Goal: Navigation & Orientation: Find specific page/section

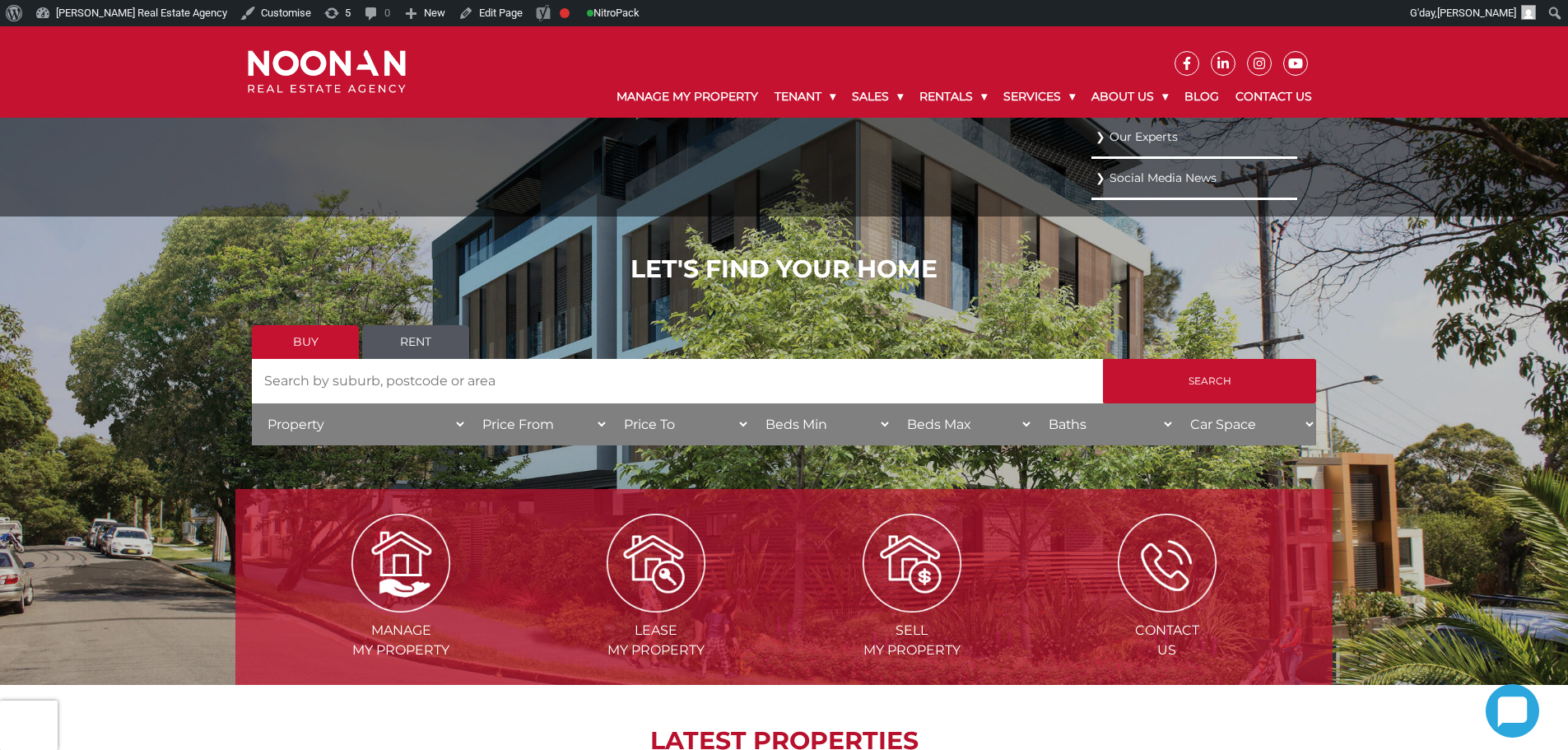
click at [1129, 143] on link "Our Experts" at bounding box center [1194, 137] width 198 height 23
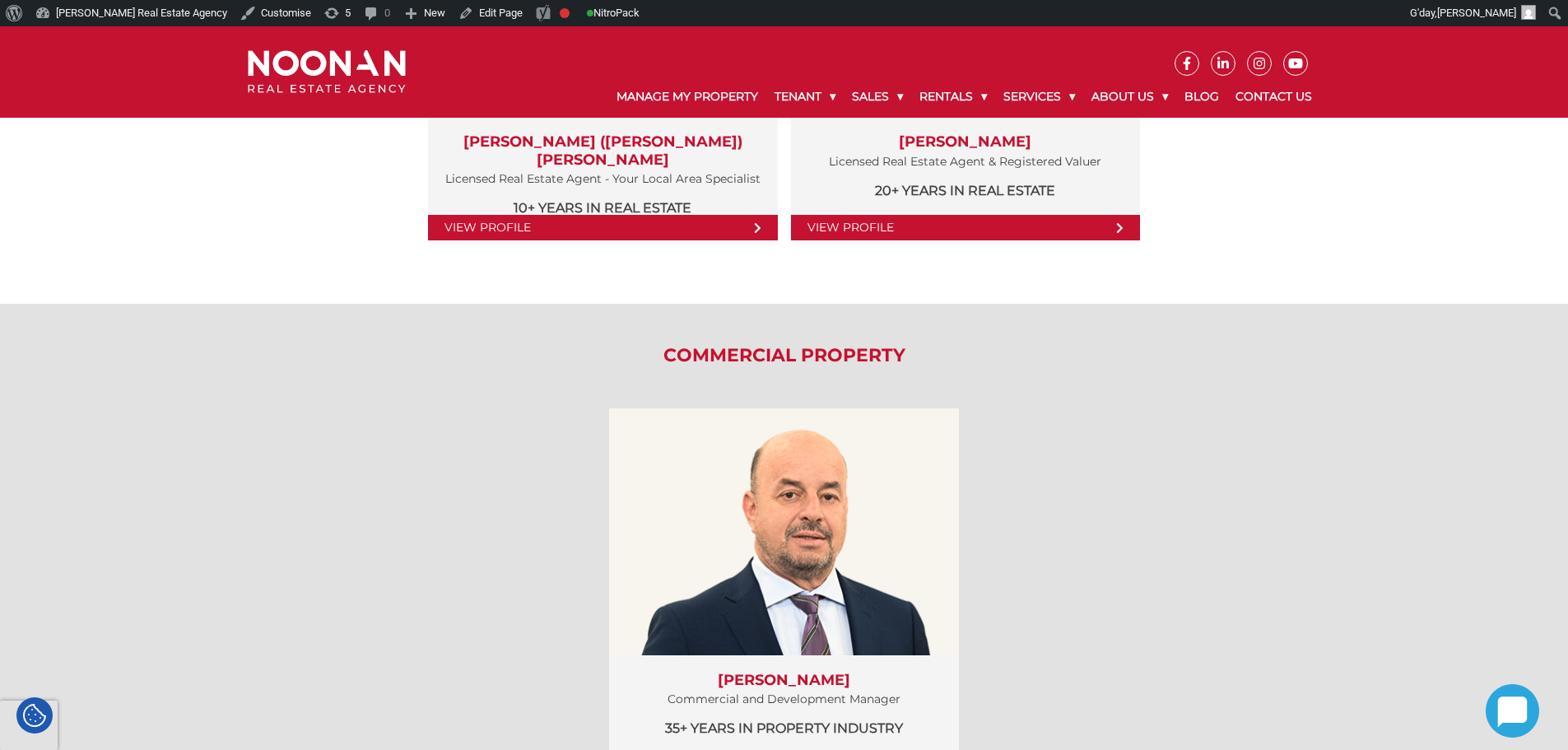
scroll to position [2232, 0]
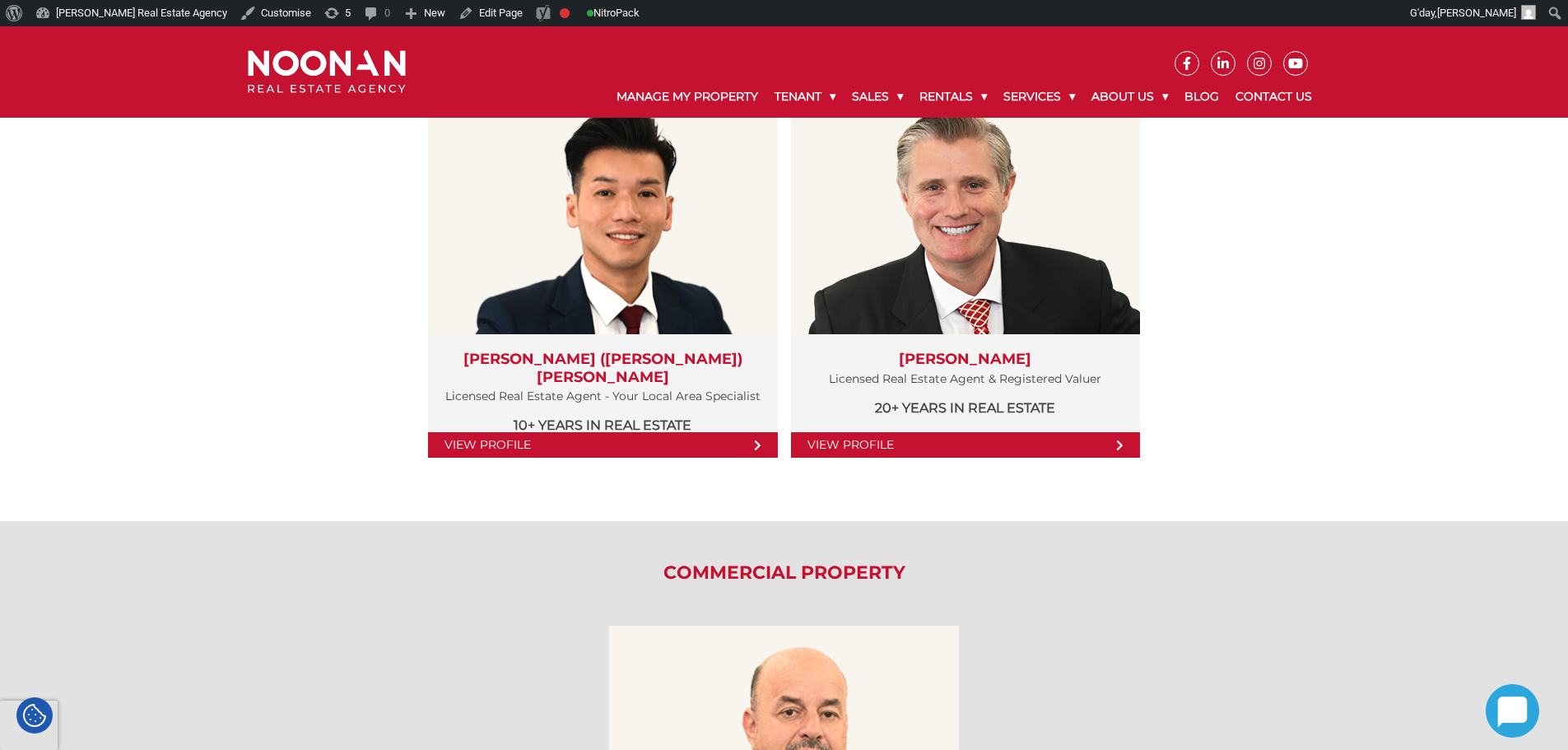
click at [1268, 496] on div "Sales Team View Profile Simon (Xin Rong) Cai Licensed Real Estate Agent - Your …" at bounding box center [784, 252] width 1097 height 537
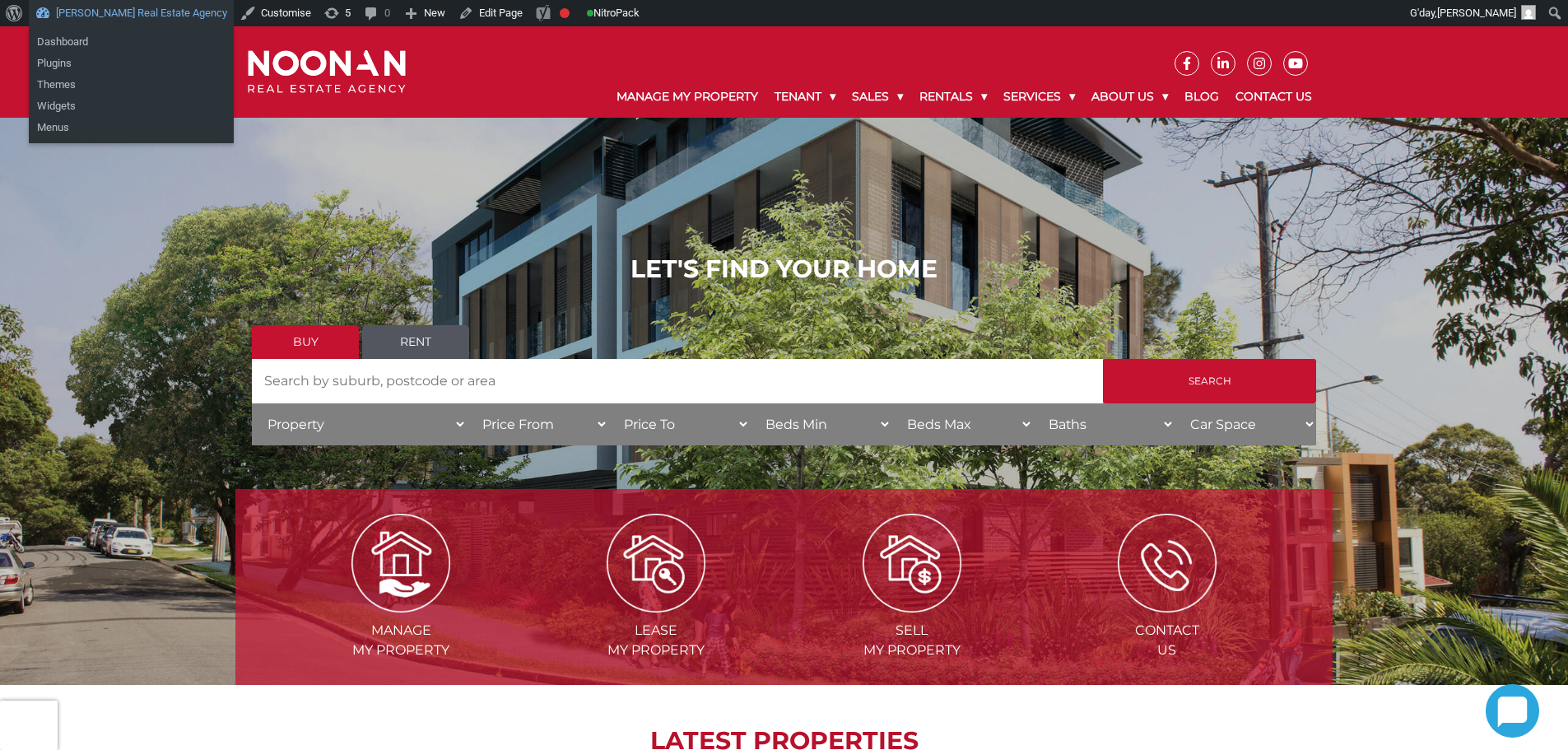
click at [117, 12] on link "[PERSON_NAME] Real Estate Agency" at bounding box center [132, 13] width 205 height 27
click at [139, 21] on link "[PERSON_NAME] Real Estate Agency" at bounding box center [132, 13] width 205 height 27
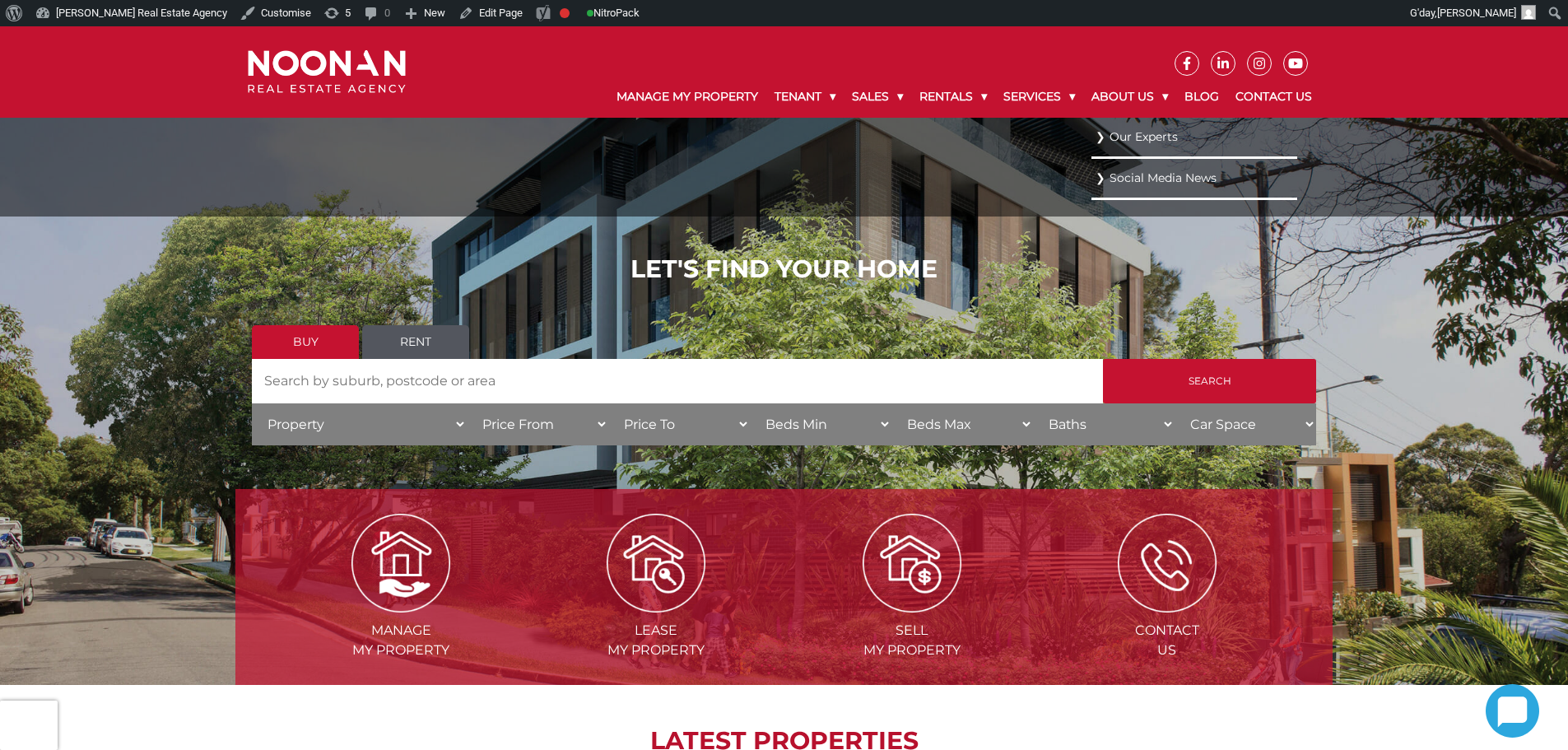
click at [1147, 134] on link "Our Experts" at bounding box center [1194, 137] width 198 height 23
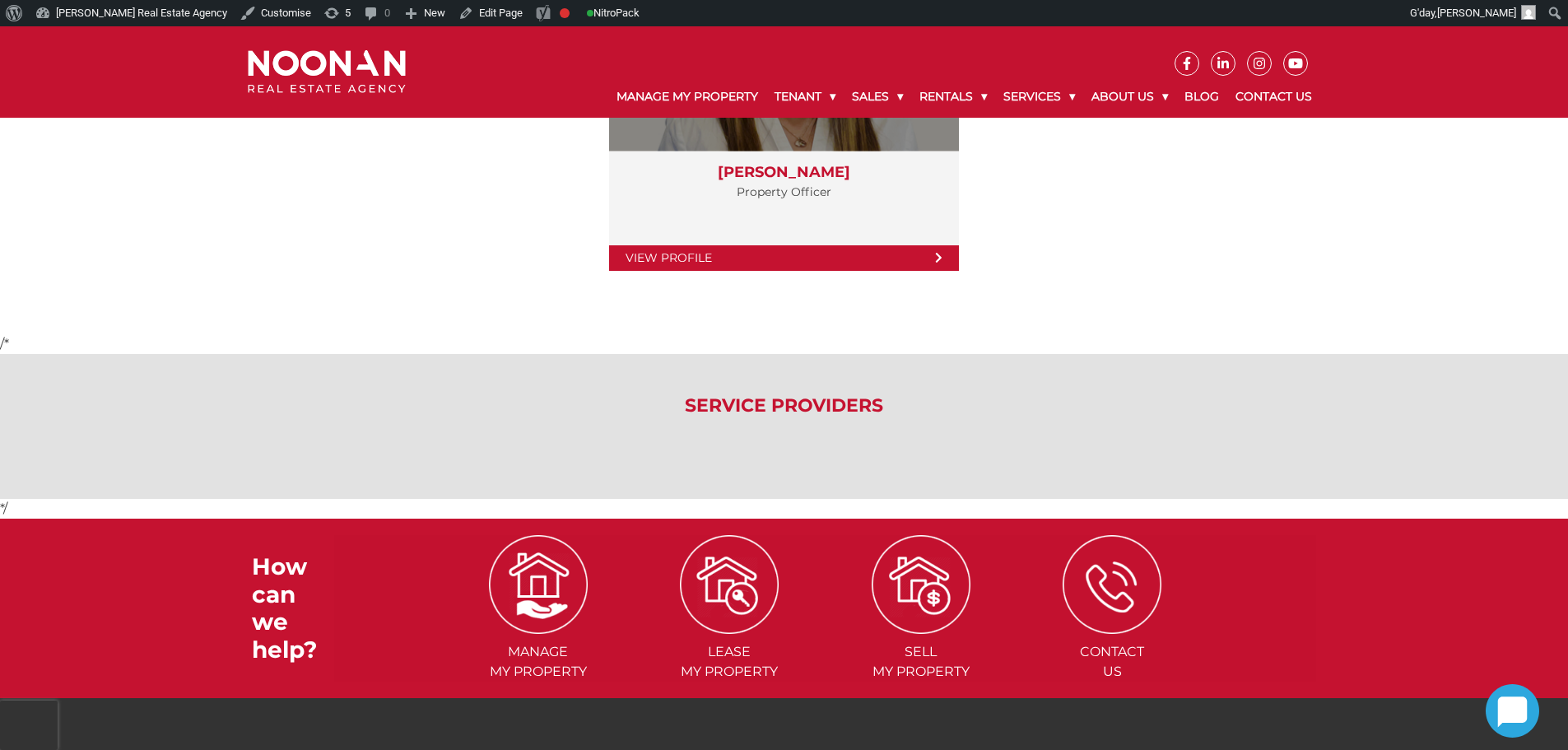
scroll to position [3526, 0]
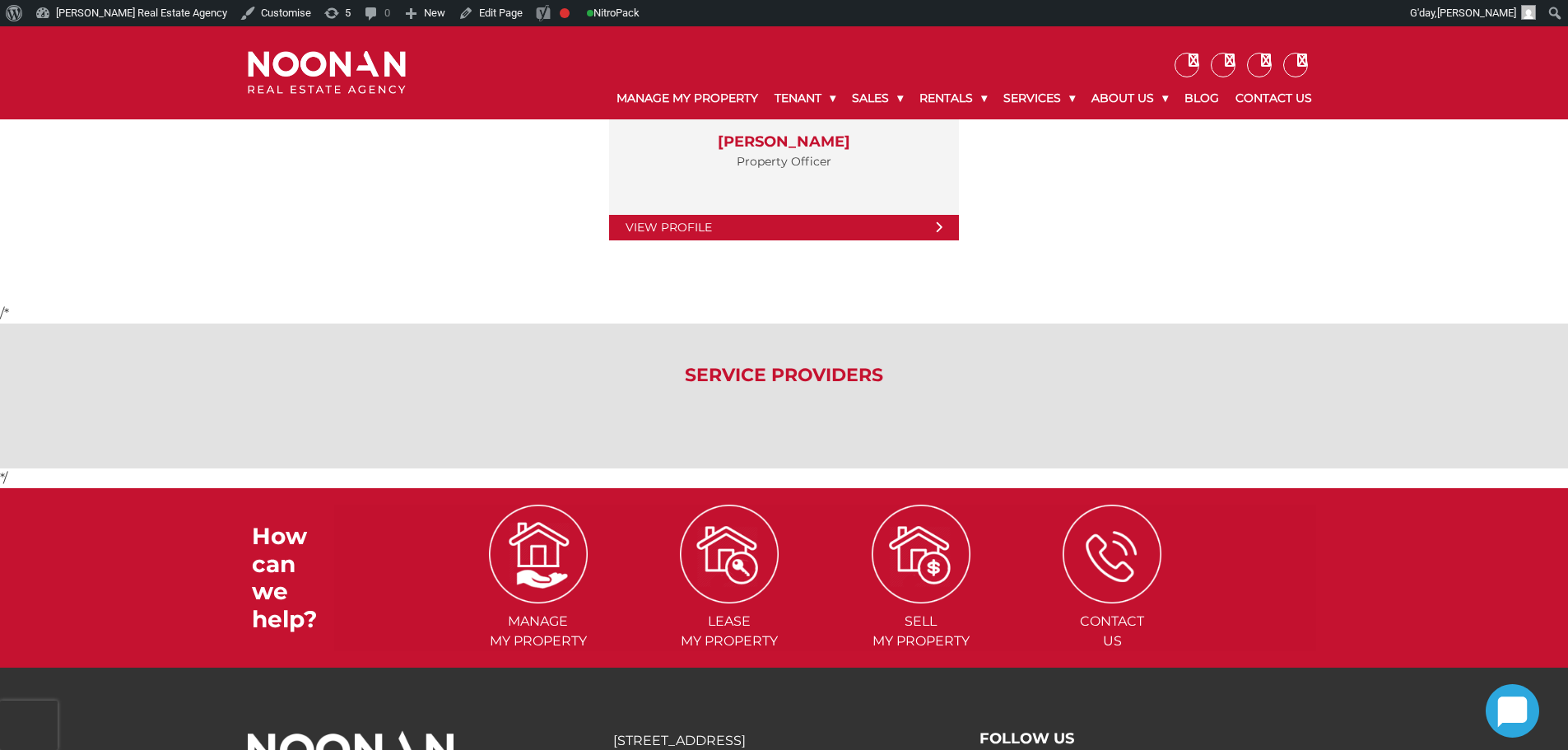
scroll to position [3526, 0]
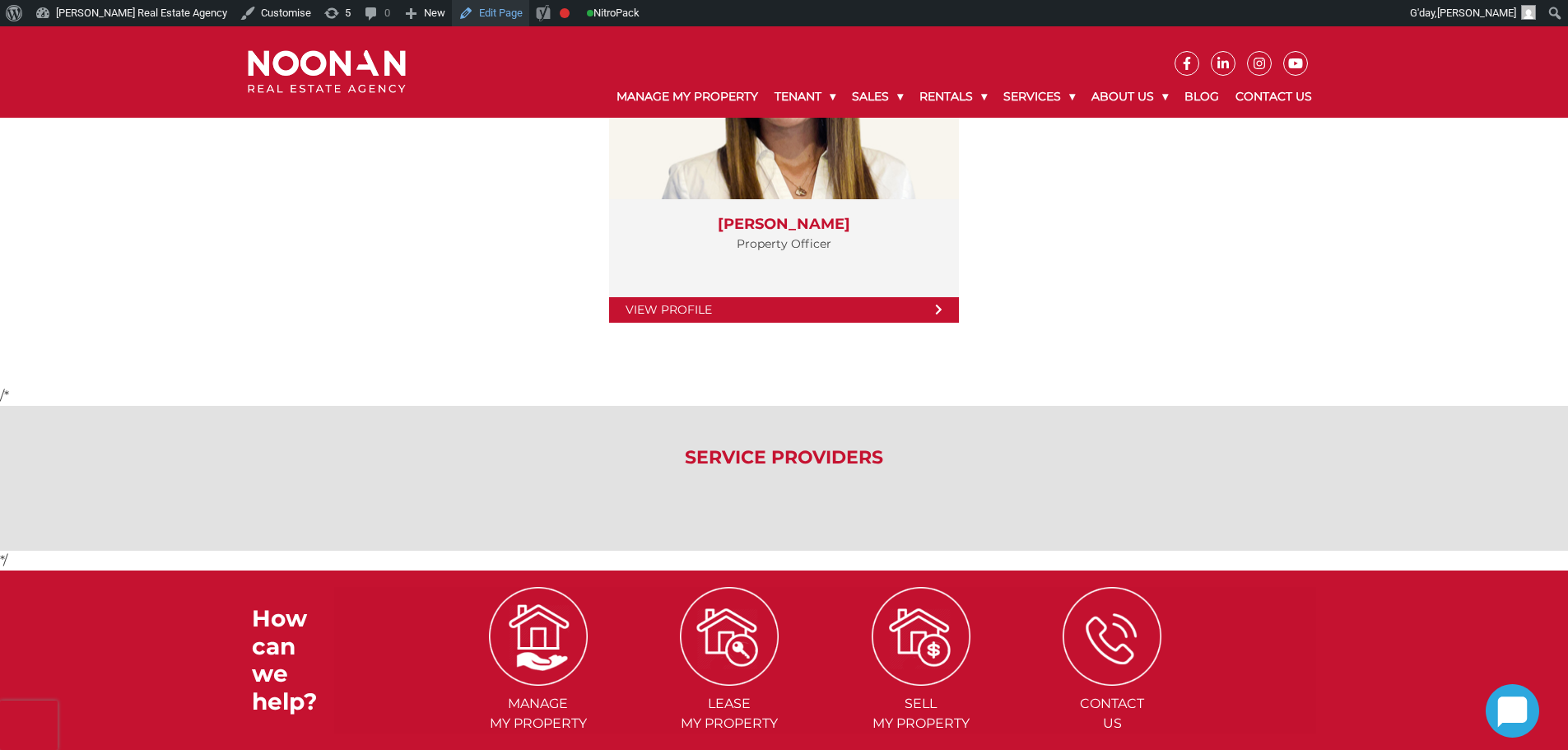
scroll to position [3443, 0]
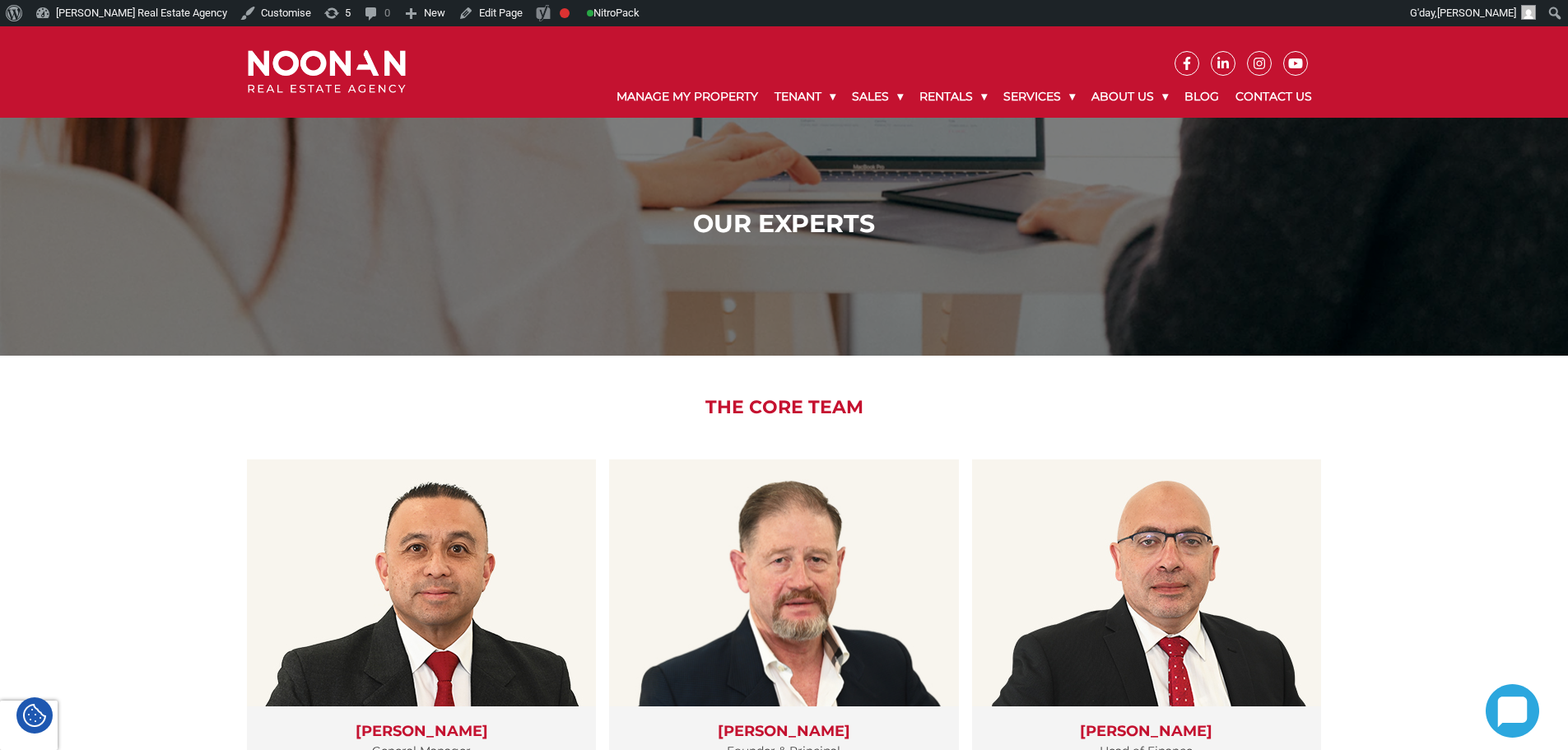
click at [359, 67] on img at bounding box center [326, 72] width 158 height 43
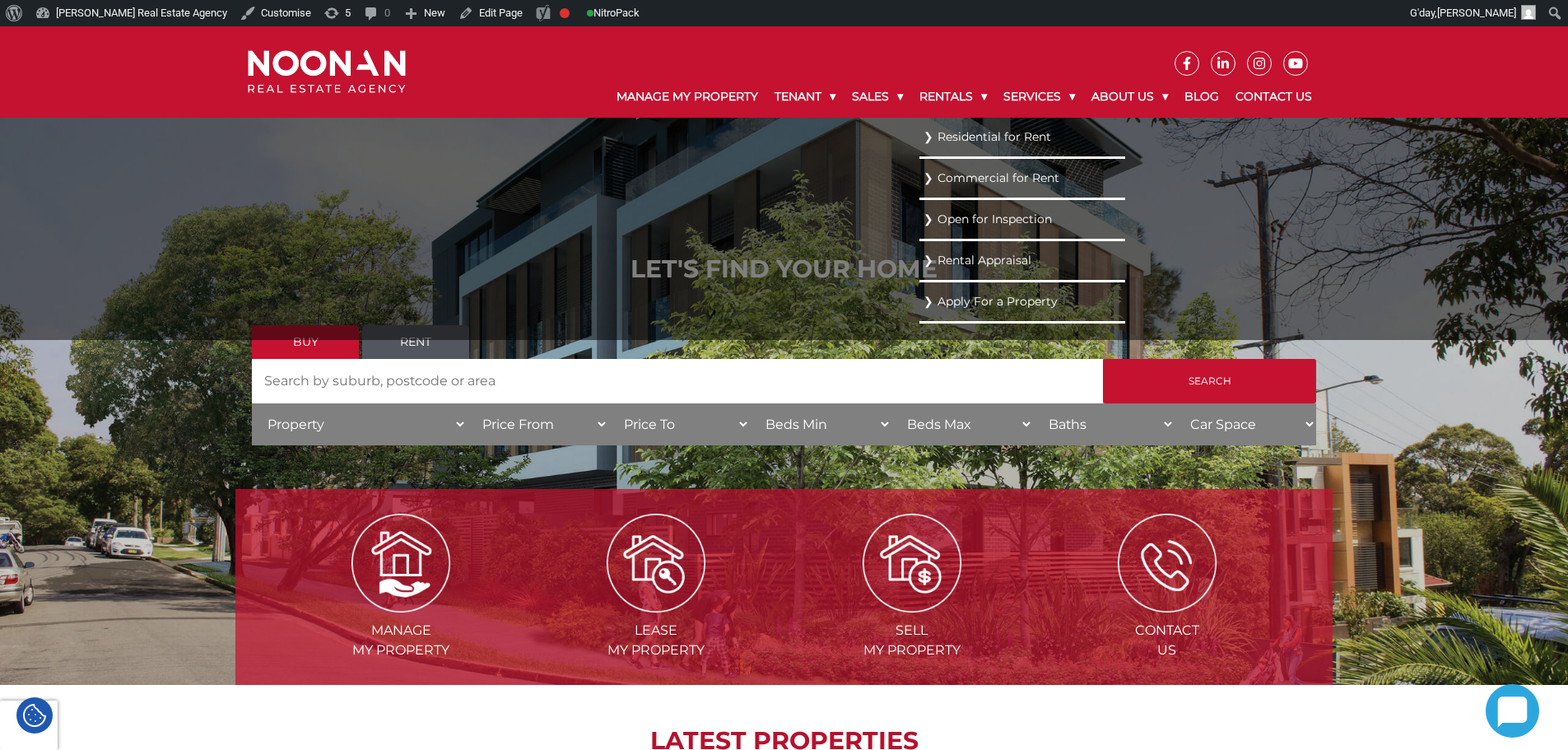
click at [949, 134] on link "Residential for Rent" at bounding box center [1022, 137] width 198 height 23
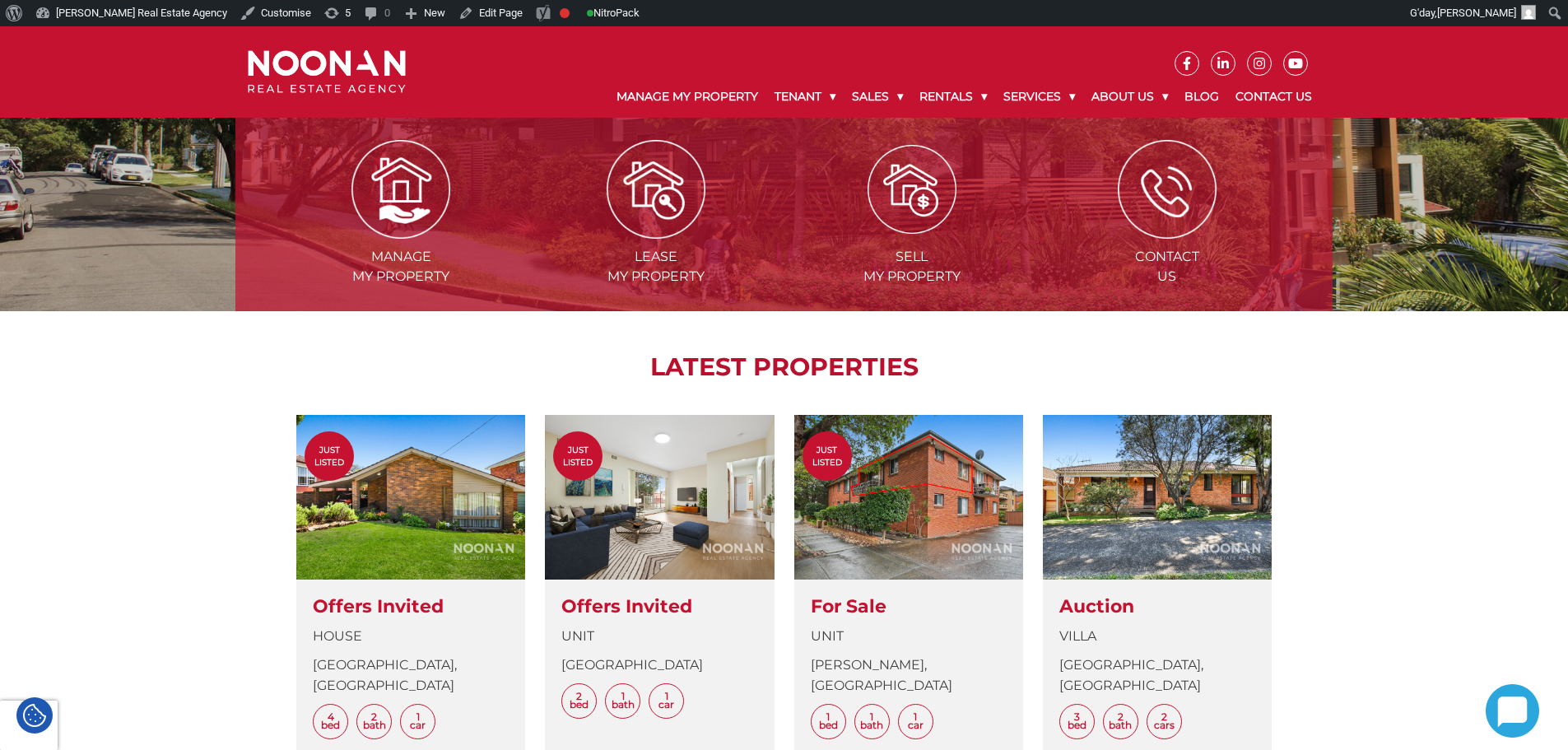
scroll to position [411, 0]
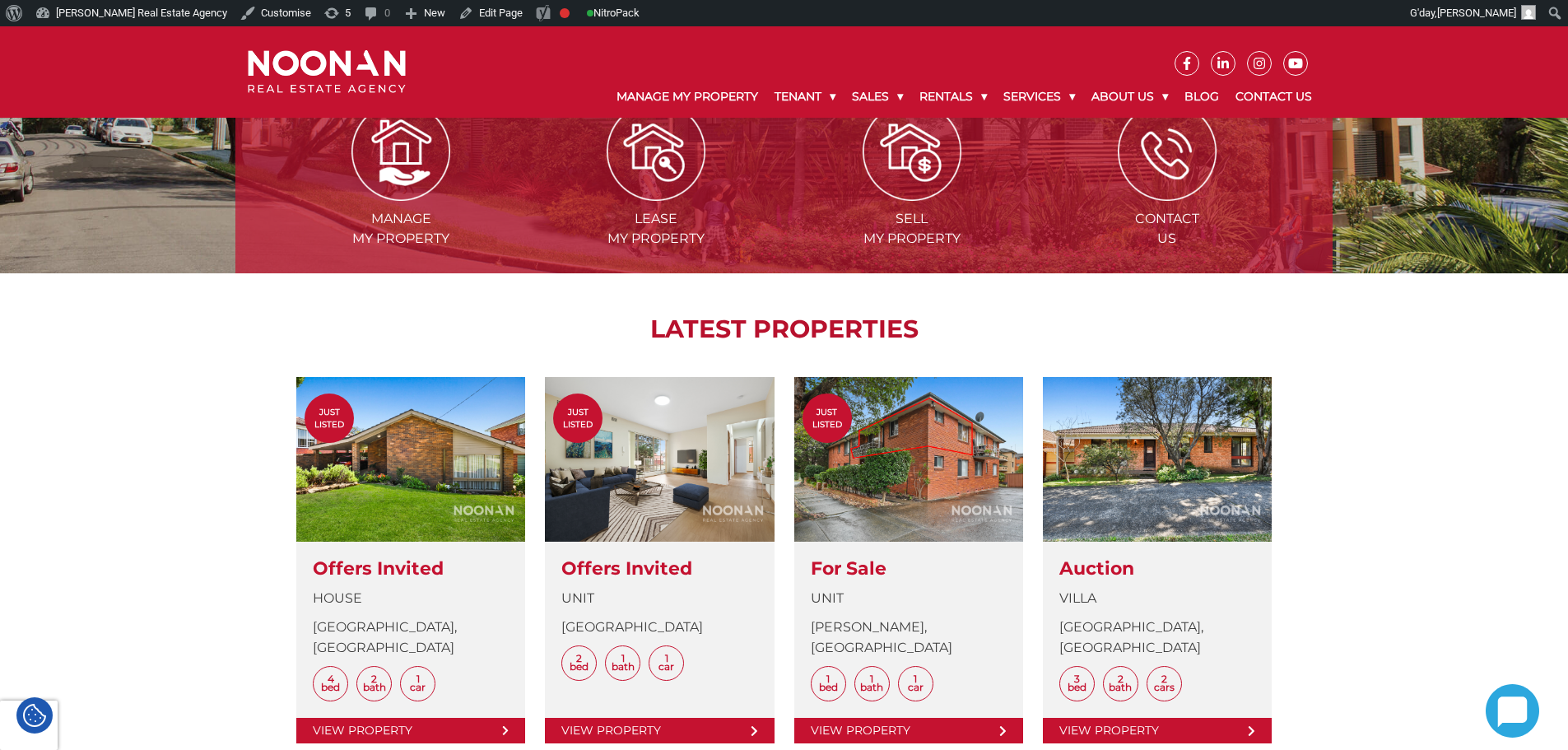
drag, startPoint x: 844, startPoint y: 345, endPoint x: 255, endPoint y: 381, distance: 590.1
click at [255, 381] on div "LATEST PROPERTIES Just Listed View Details Offers [GEOGRAPHIC_DATA], [GEOGRAPHI…" at bounding box center [784, 545] width 1097 height 545
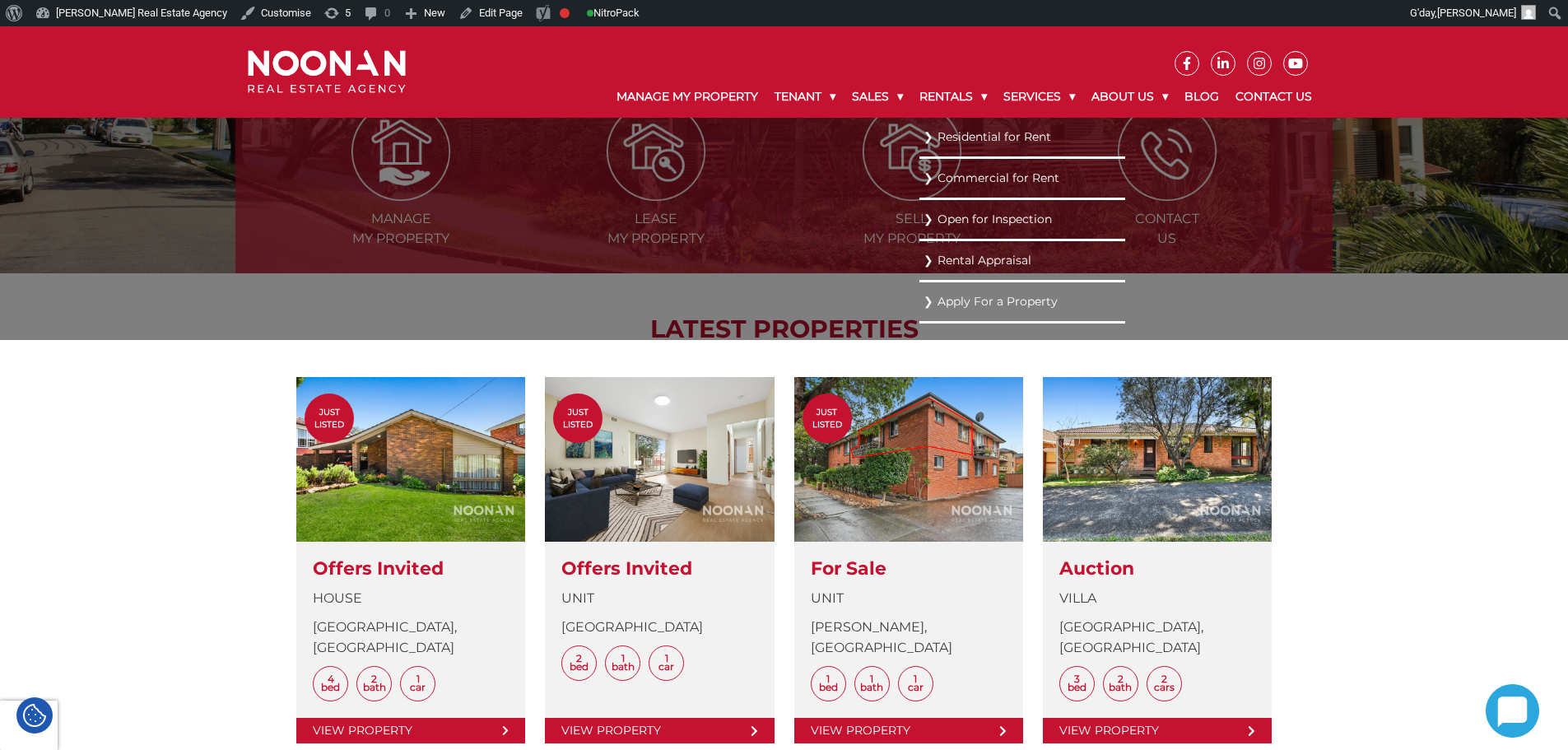
click at [940, 135] on link "Residential for Rent" at bounding box center [1022, 137] width 198 height 23
